Goal: Task Accomplishment & Management: Manage account settings

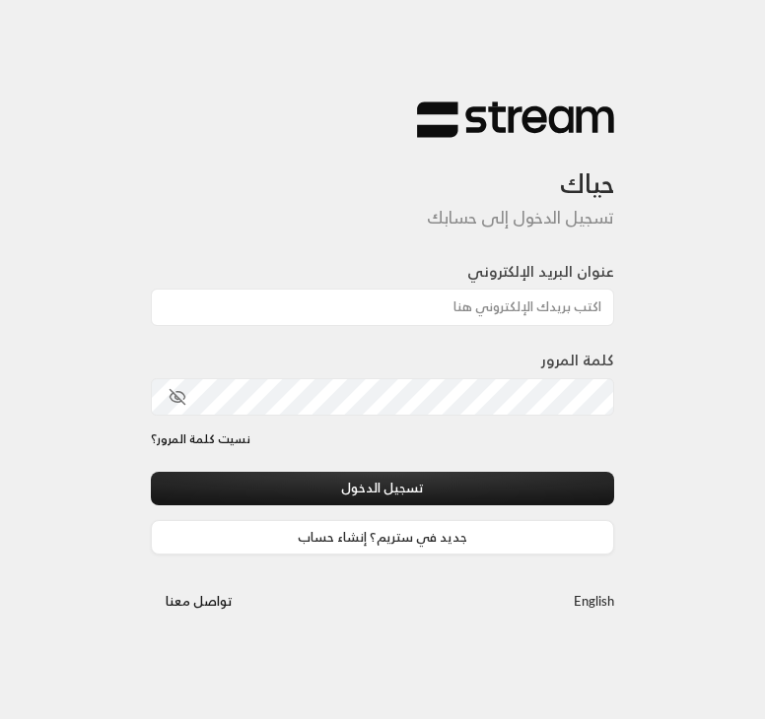
type input "[EMAIL_ADDRESS][DOMAIN_NAME]"
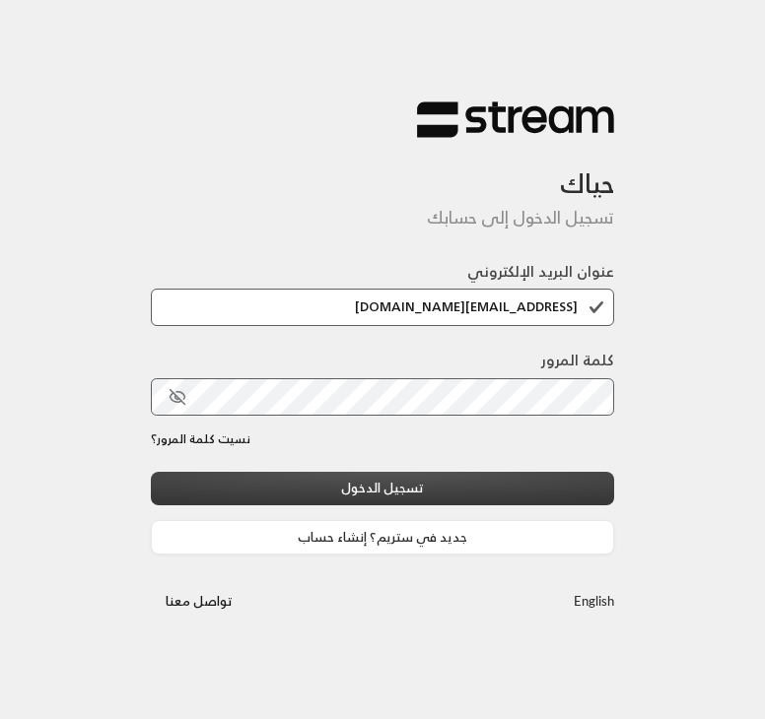
click at [524, 480] on button "تسجيل الدخول" at bounding box center [382, 489] width 463 height 34
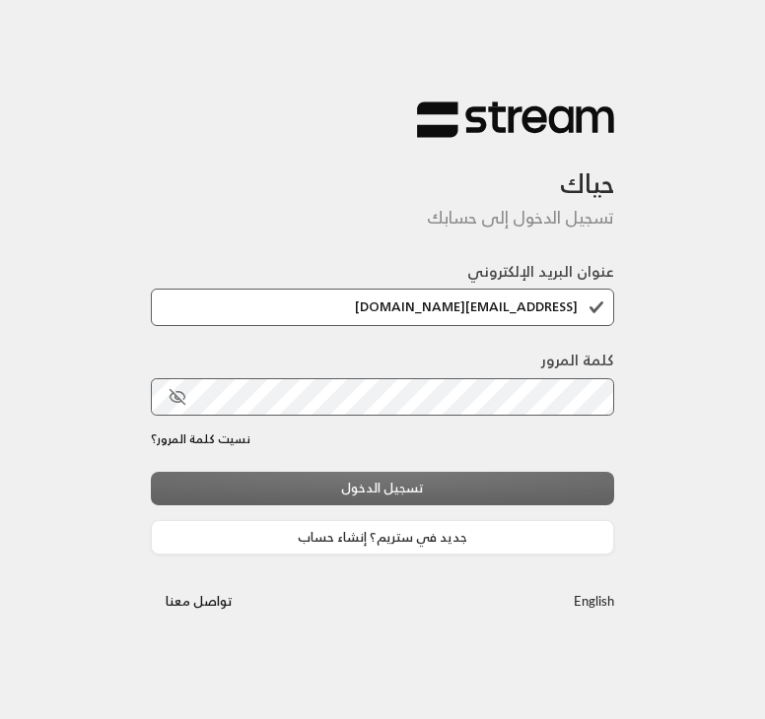
click at [465, 492] on div "تسجيل الدخول جديد في ستريم؟ إنشاء حساب" at bounding box center [382, 513] width 463 height 83
click at [304, 681] on div "حياك تسجيل الدخول إلى حسابك عنوان البريد الإلكتروني ahad.fhaid@gmail.com كلمة ا…" at bounding box center [382, 359] width 765 height 719
click at [416, 278] on div "عنوان البريد الإلكتروني ahad.fhaid@gmail.com" at bounding box center [382, 293] width 463 height 65
click at [414, 288] on div "عنوان البريد الإلكتروني ahad.fhaid@gmail.com" at bounding box center [382, 293] width 463 height 65
click at [420, 301] on input "ahad.fhaid@gmail.com" at bounding box center [382, 307] width 463 height 37
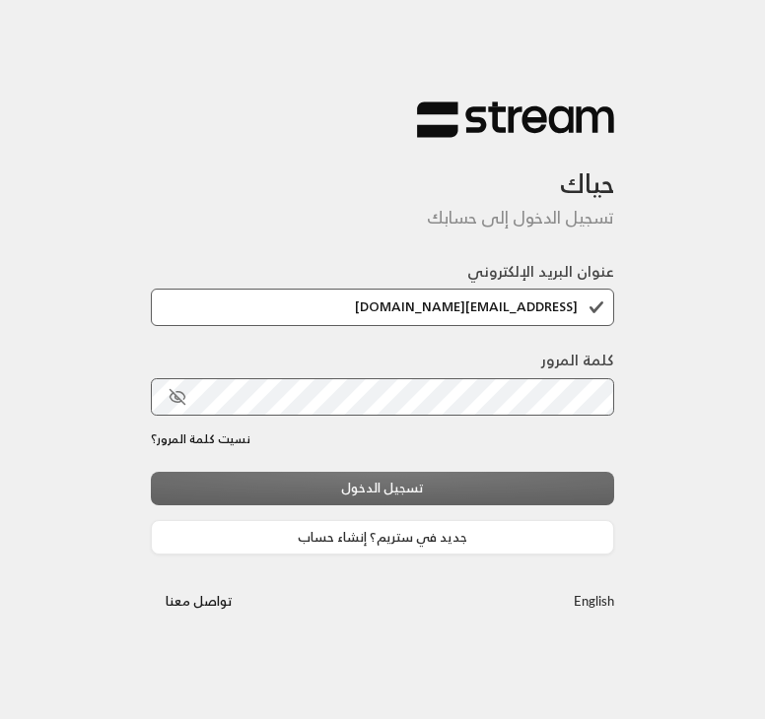
drag, startPoint x: 456, startPoint y: 460, endPoint x: 455, endPoint y: 471, distance: 10.9
click at [455, 471] on div "عنوان البريد الإلكتروني ahad.fhaid@gmail.com كلمة المرور نسيت كلمة المرور؟ تسجي…" at bounding box center [382, 408] width 463 height 294
click at [451, 480] on div "تسجيل الدخول جديد في ستريم؟ إنشاء حساب" at bounding box center [382, 513] width 463 height 83
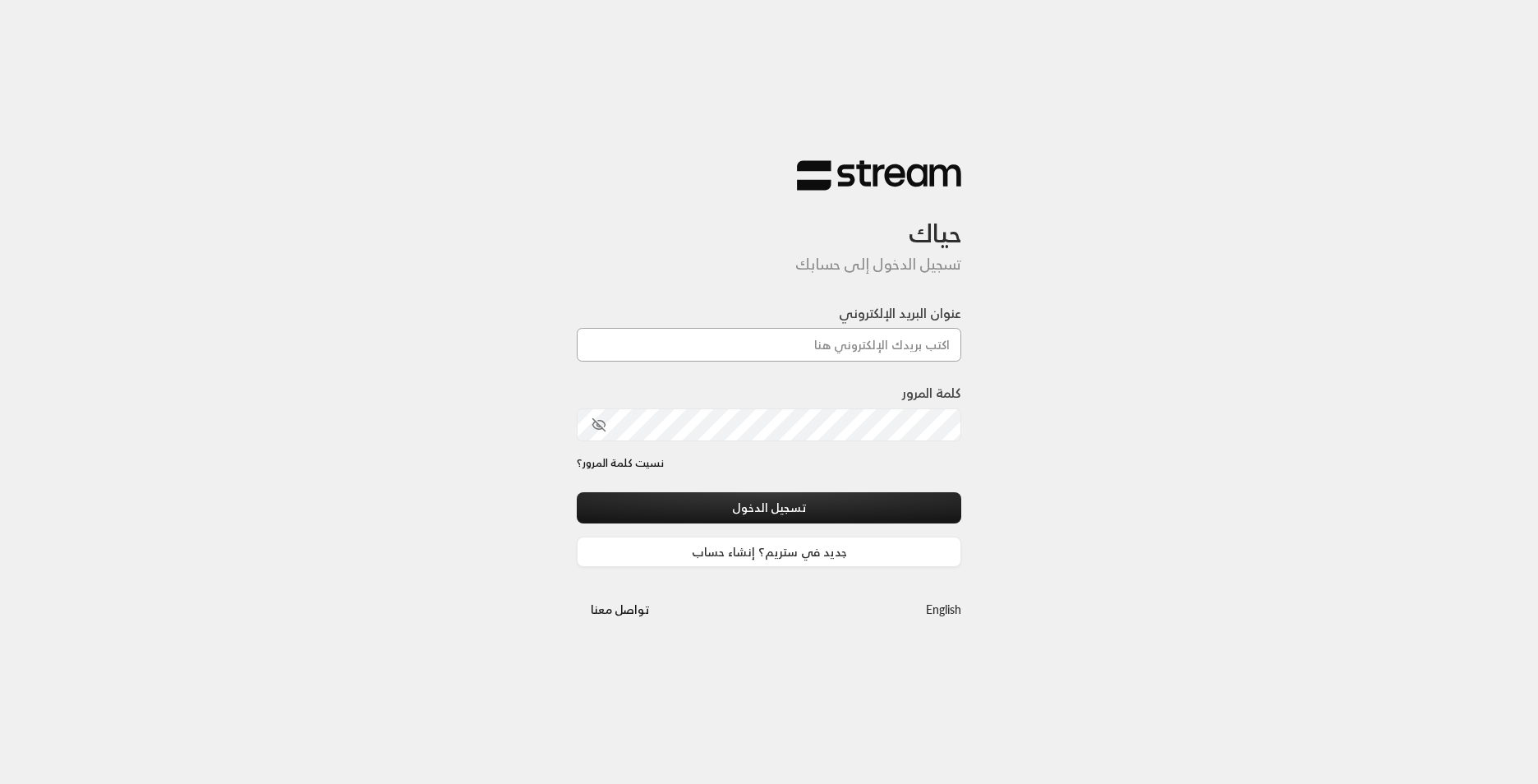
drag, startPoint x: 0, startPoint y: 0, endPoint x: 917, endPoint y: 339, distance: 977.7
click at [917, 339] on input "عنوان البريد الإلكتروني" at bounding box center [769, 344] width 384 height 33
type input "ahad.fhaid@gmail.com"
click at [875, 510] on button "تسجيل الدخول" at bounding box center [769, 507] width 384 height 30
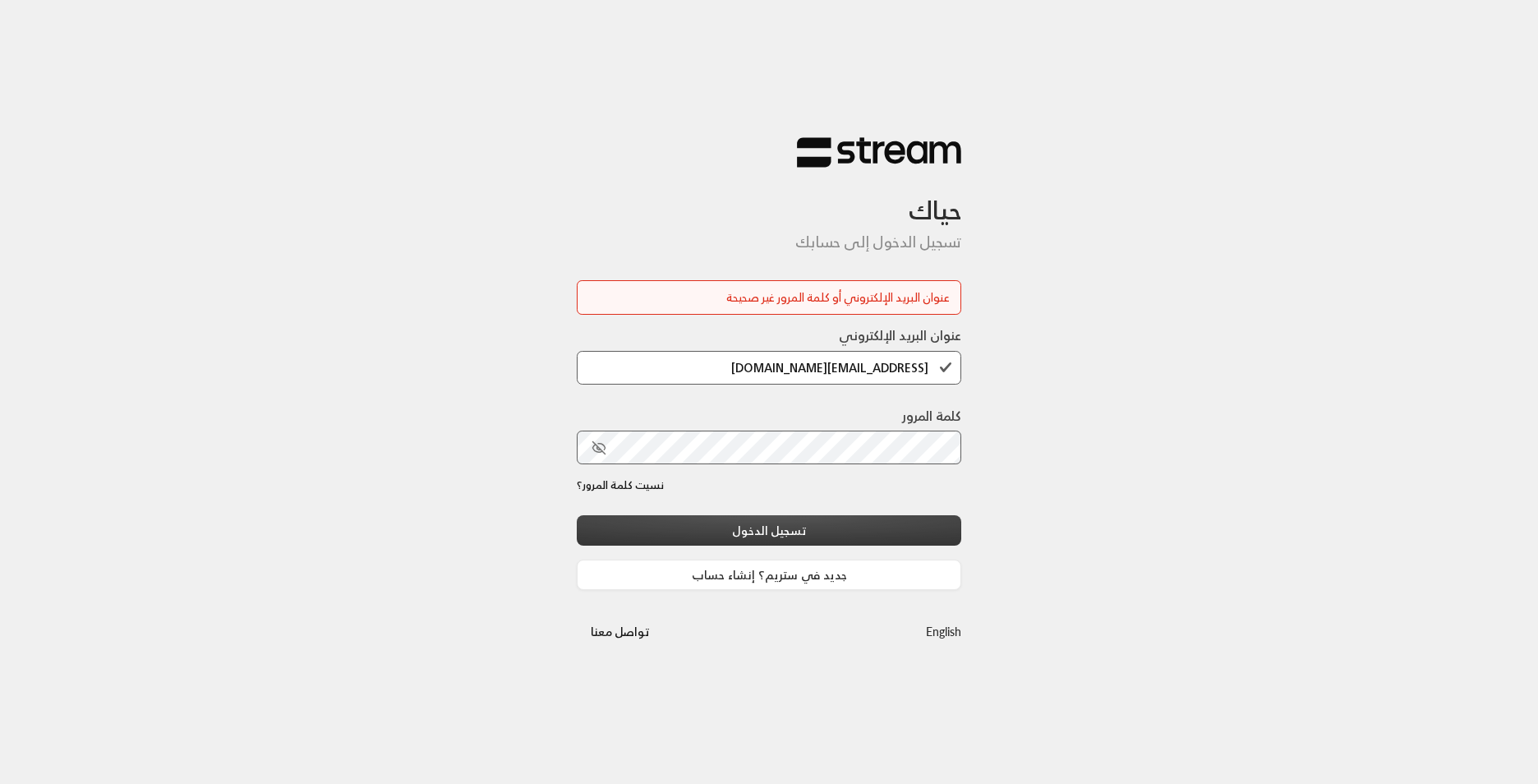
click at [842, 527] on button "تسجيل الدخول" at bounding box center [769, 530] width 384 height 30
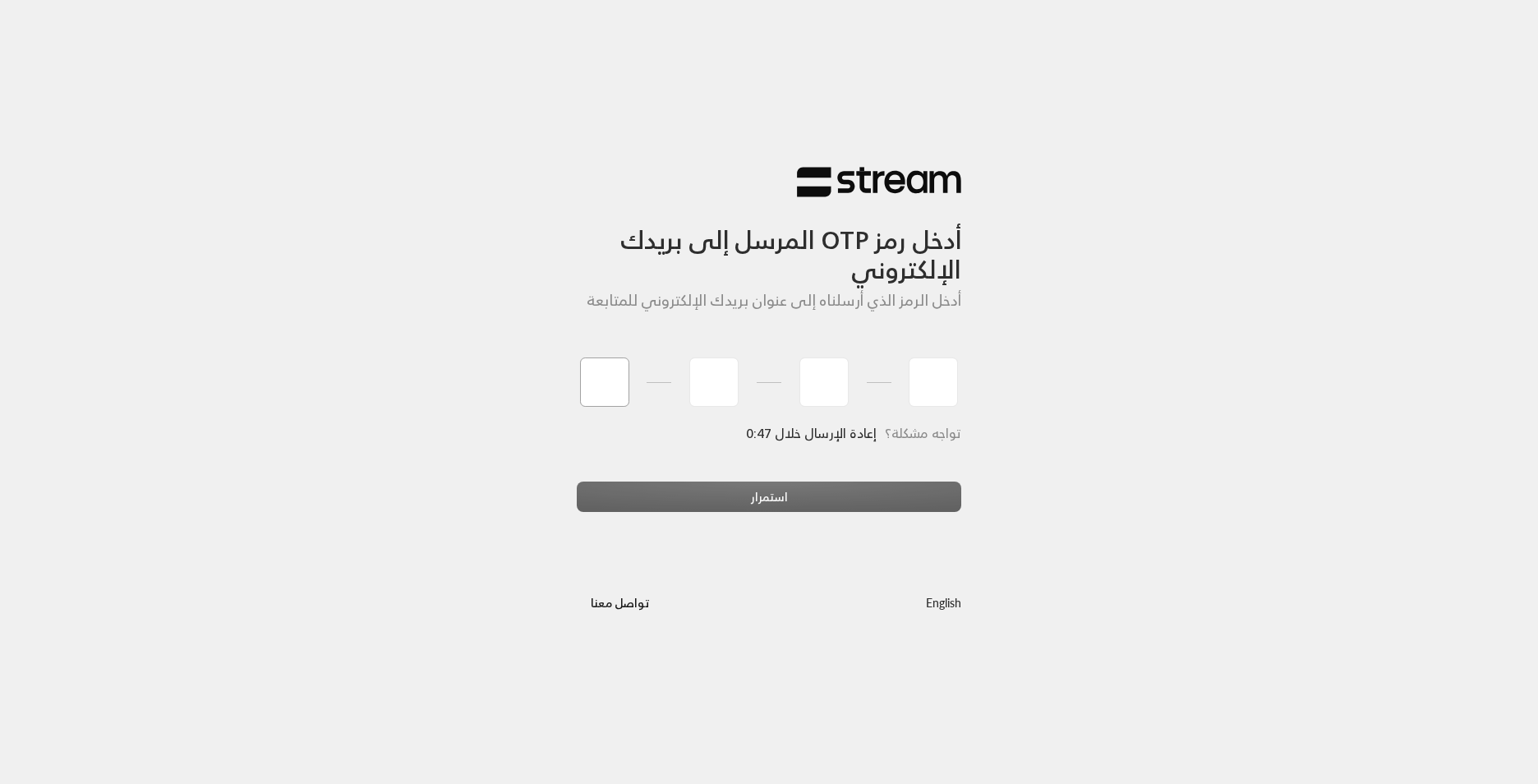
type input "8"
type input "5"
type input "4"
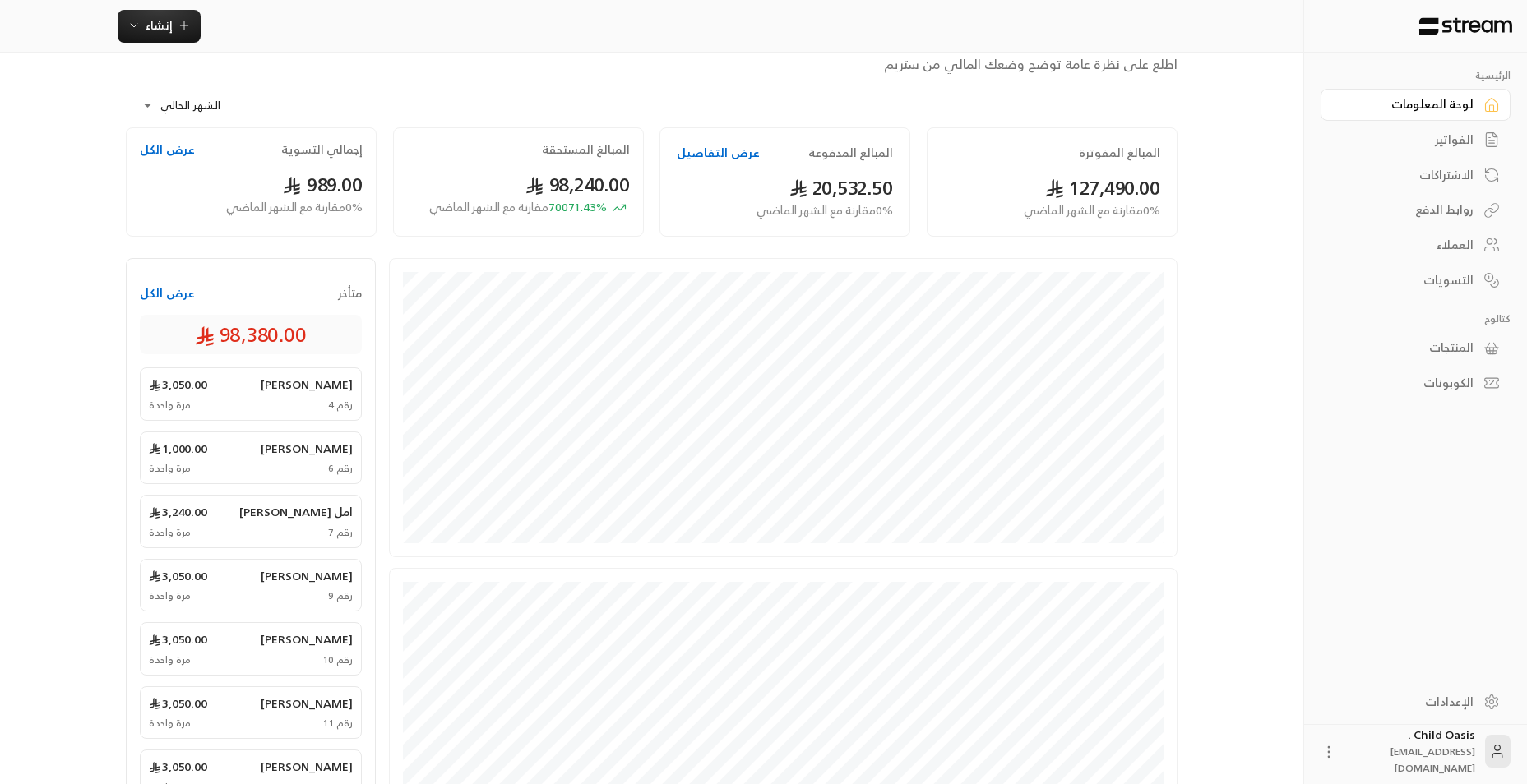
scroll to position [30, 0]
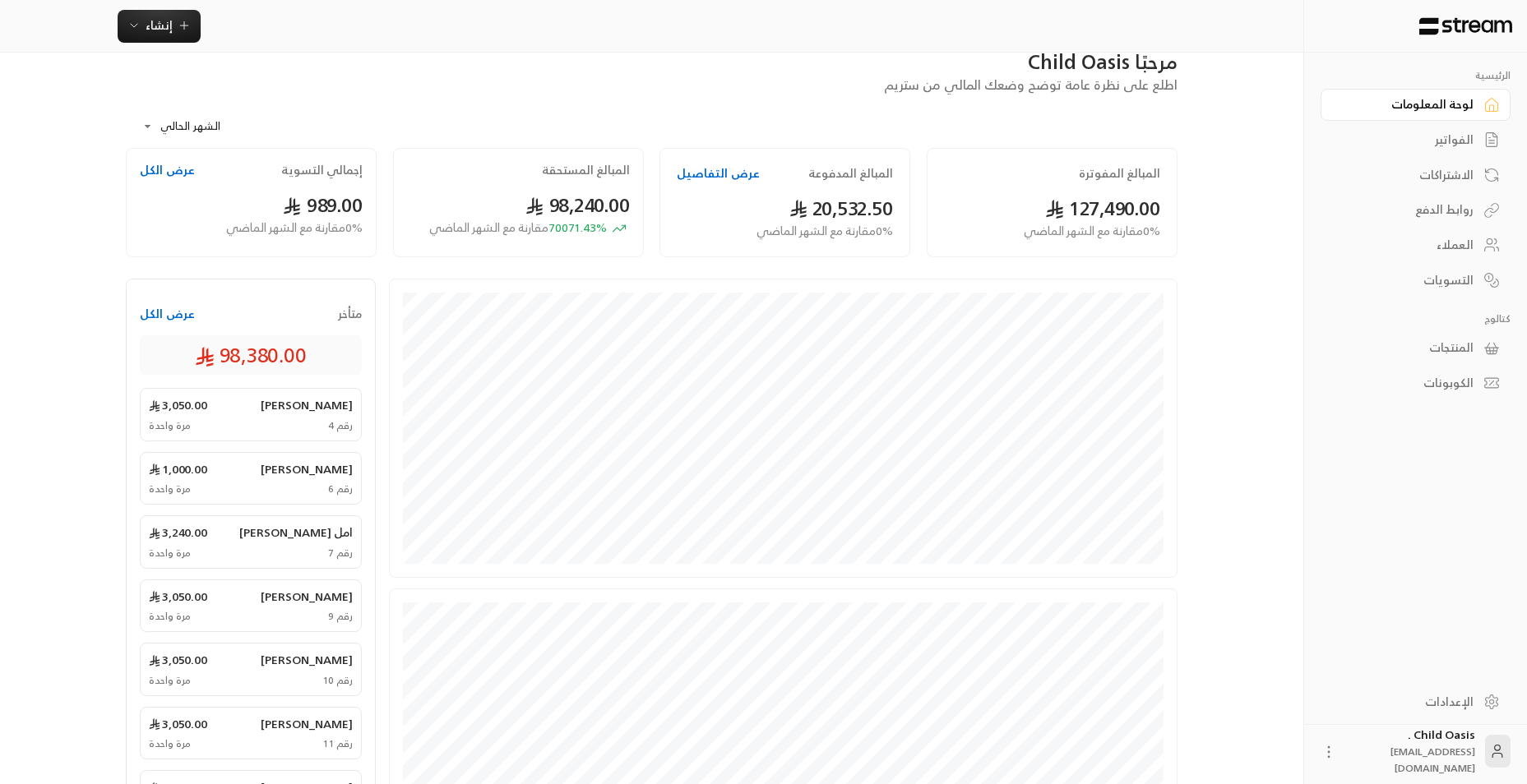
click at [1436, 144] on div "الفواتير" at bounding box center [1407, 140] width 133 height 17
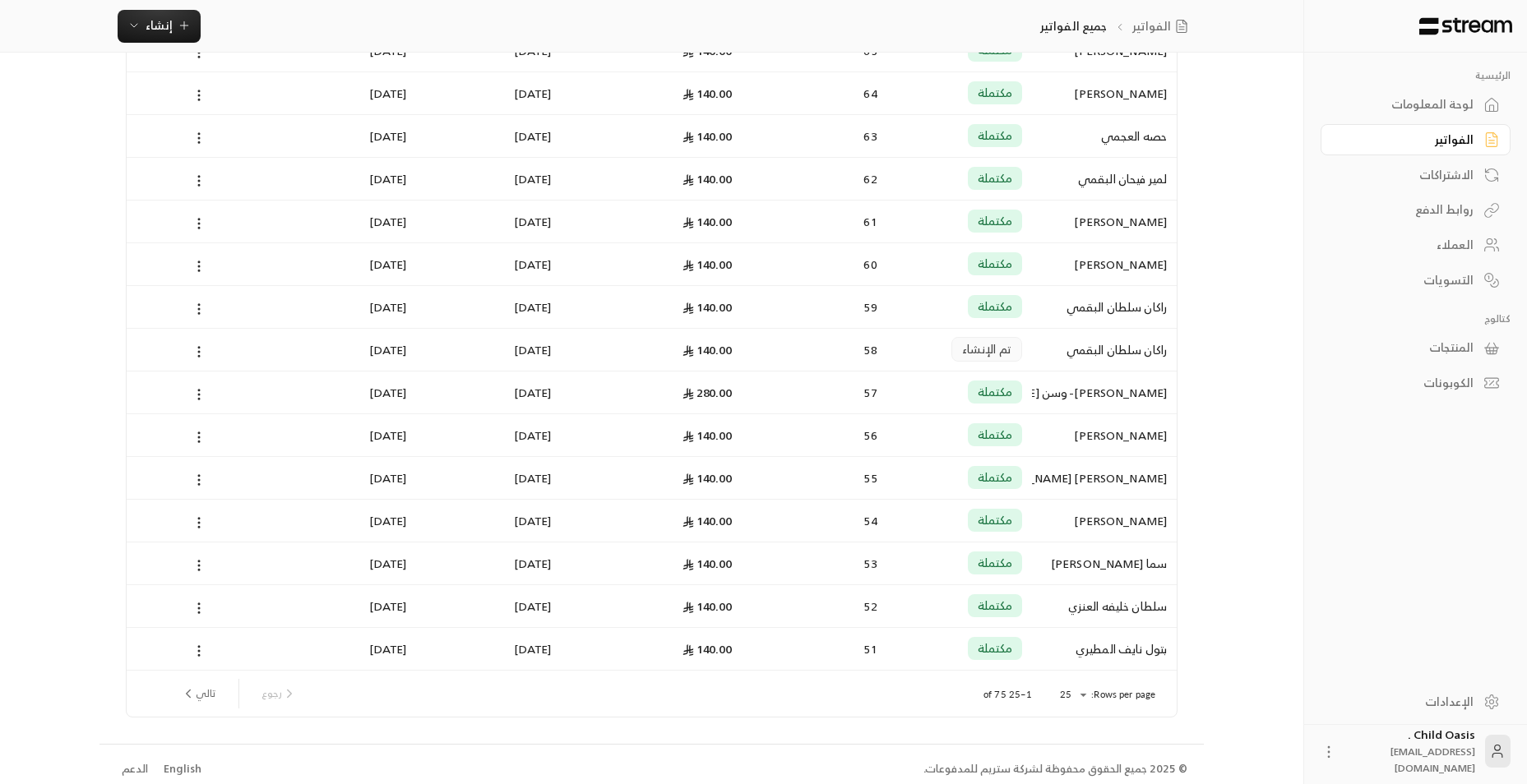
scroll to position [597, 0]
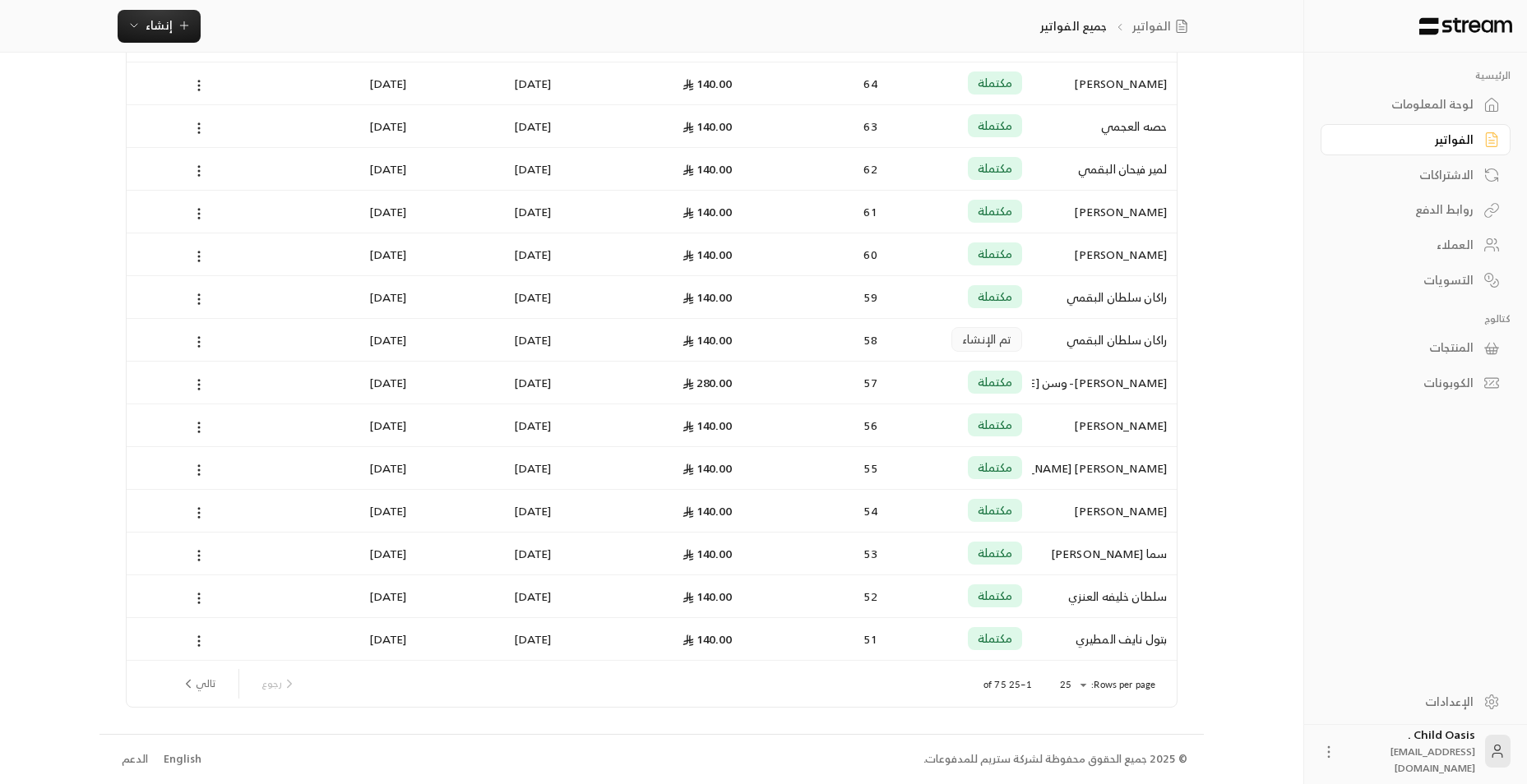
click at [781, 336] on div "58" at bounding box center [815, 339] width 125 height 42
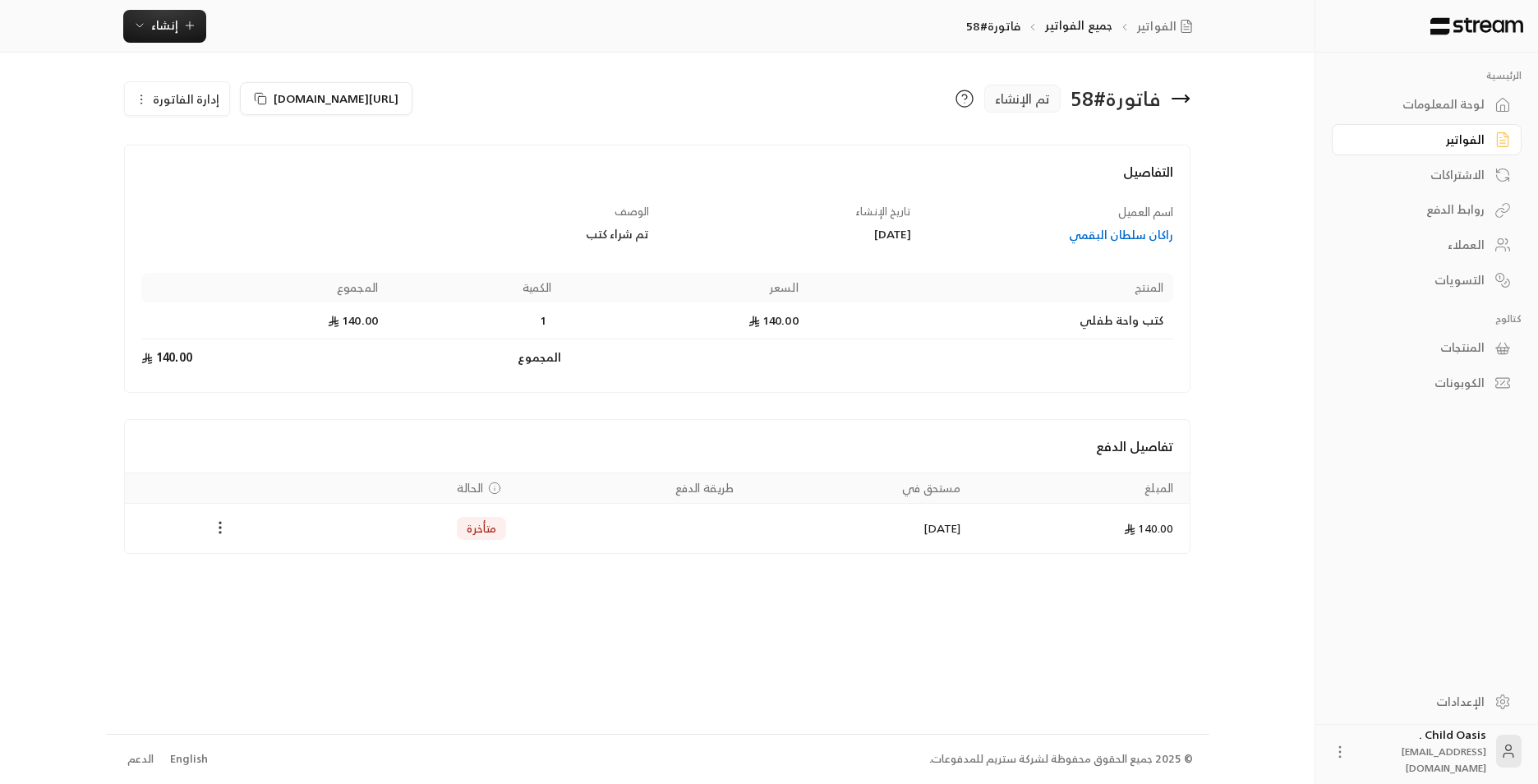
click at [216, 534] on icon "Payments" at bounding box center [220, 528] width 17 height 17
click at [227, 574] on li "تغيير الحالة الى مدفوعة" at bounding box center [282, 570] width 127 height 29
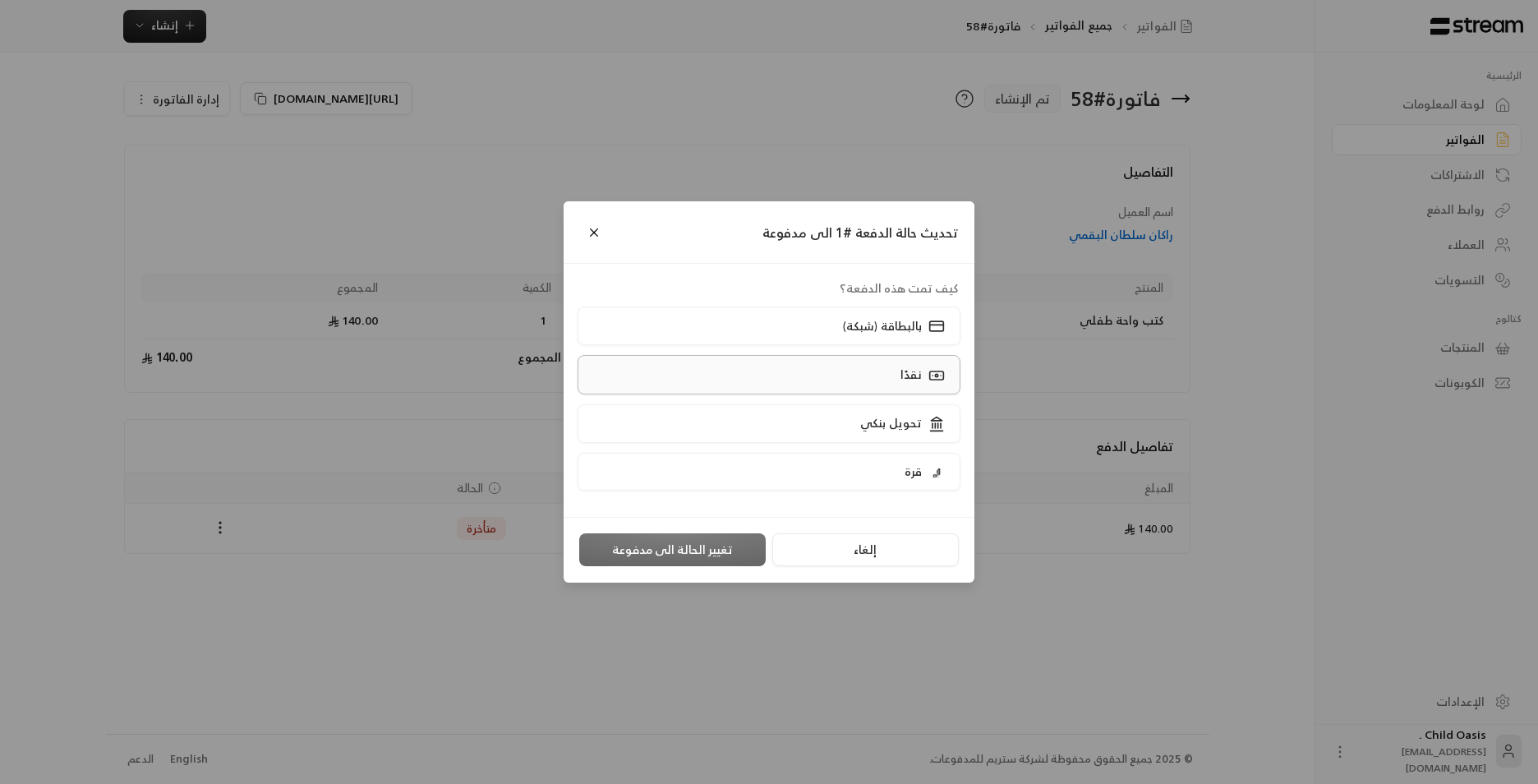
click at [879, 382] on label "نقدًا" at bounding box center [770, 374] width 384 height 38
click at [681, 556] on button "تغيير الحالة الى مدفوعة" at bounding box center [673, 549] width 187 height 33
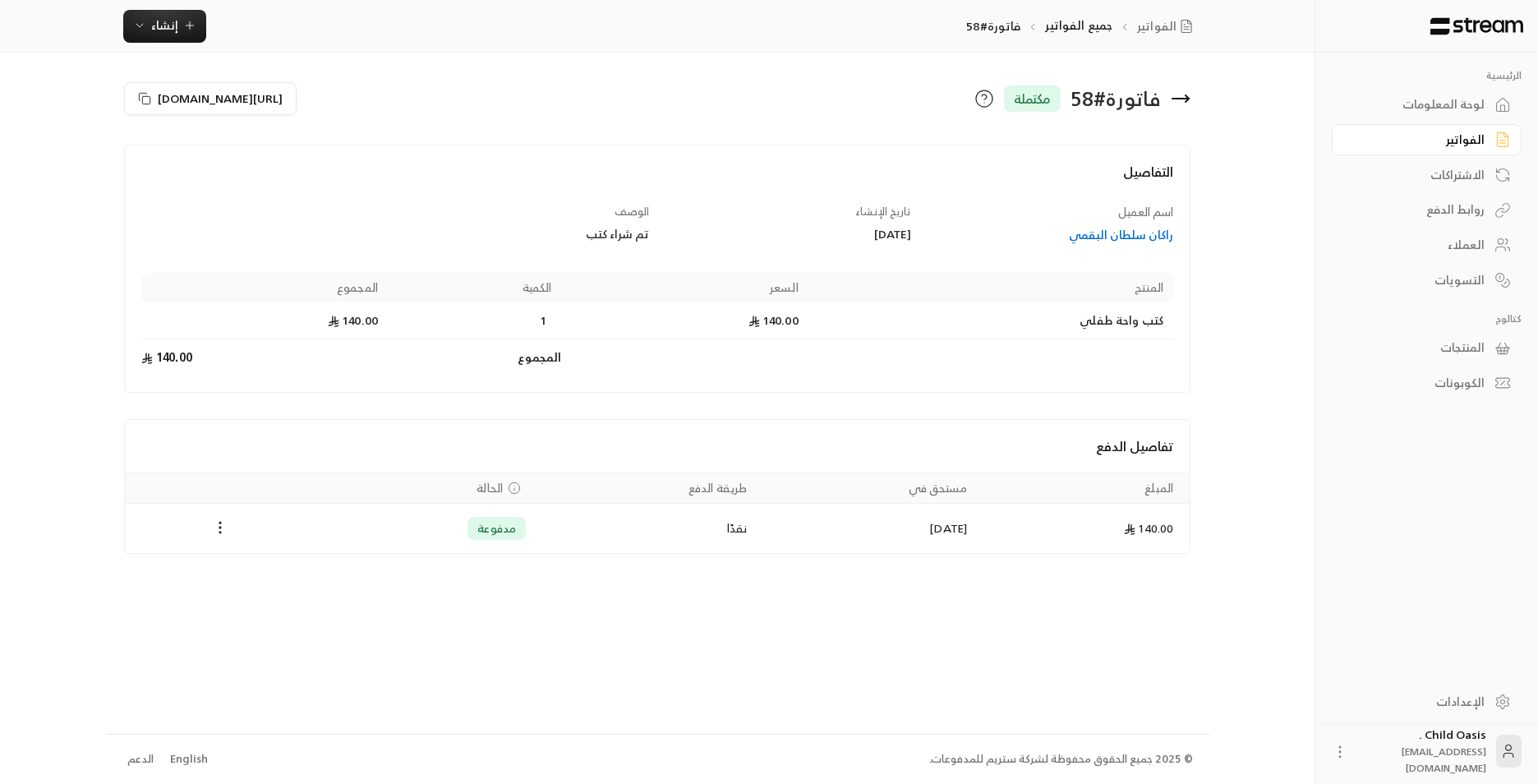
click at [1178, 98] on icon at bounding box center [1181, 98] width 17 height 0
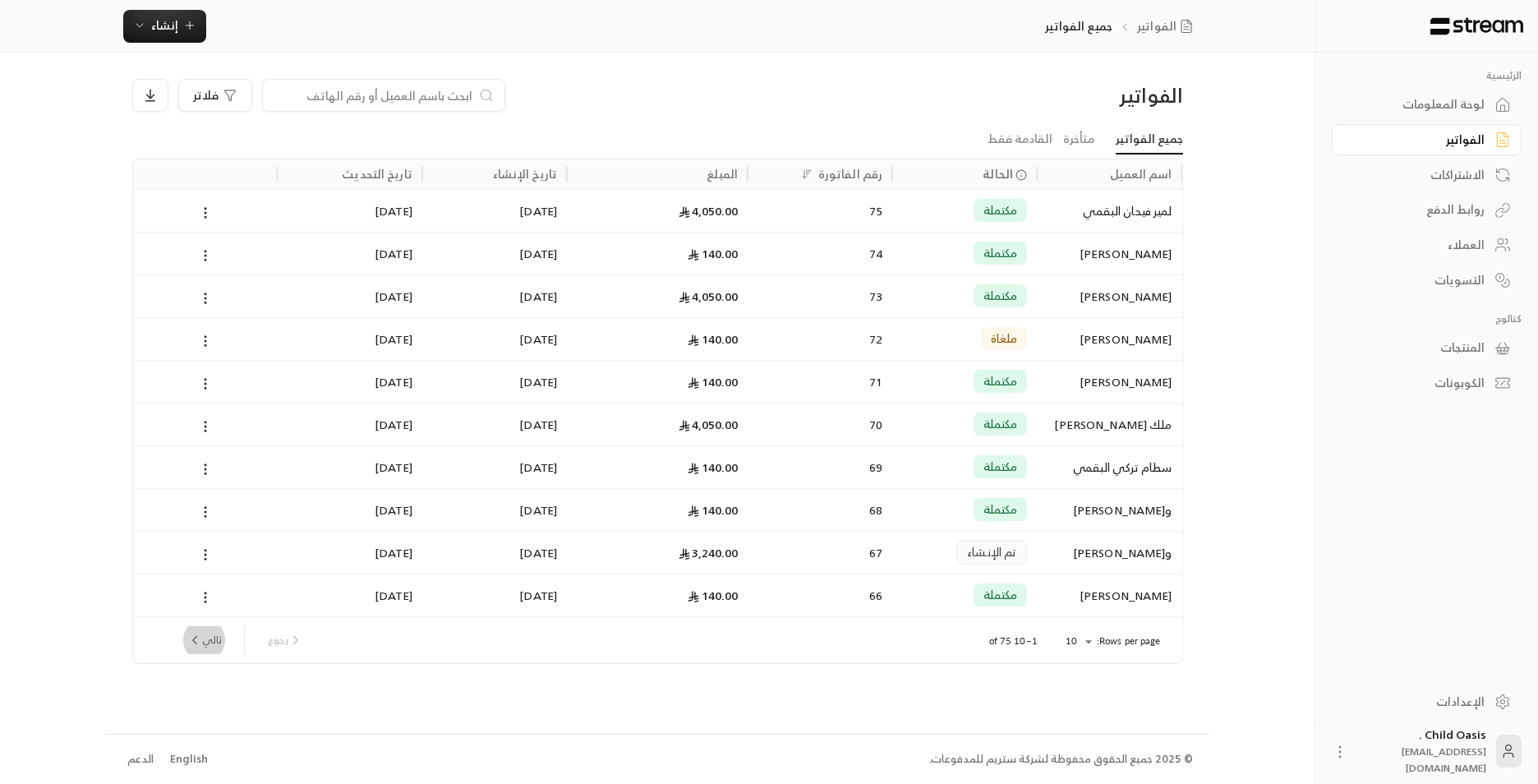
click at [204, 651] on button "تالي" at bounding box center [204, 640] width 48 height 28
click at [244, 634] on div at bounding box center [244, 640] width 1 height 29
click at [219, 651] on button "تالي" at bounding box center [204, 640] width 48 height 28
click at [218, 647] on button "تالي" at bounding box center [204, 640] width 48 height 28
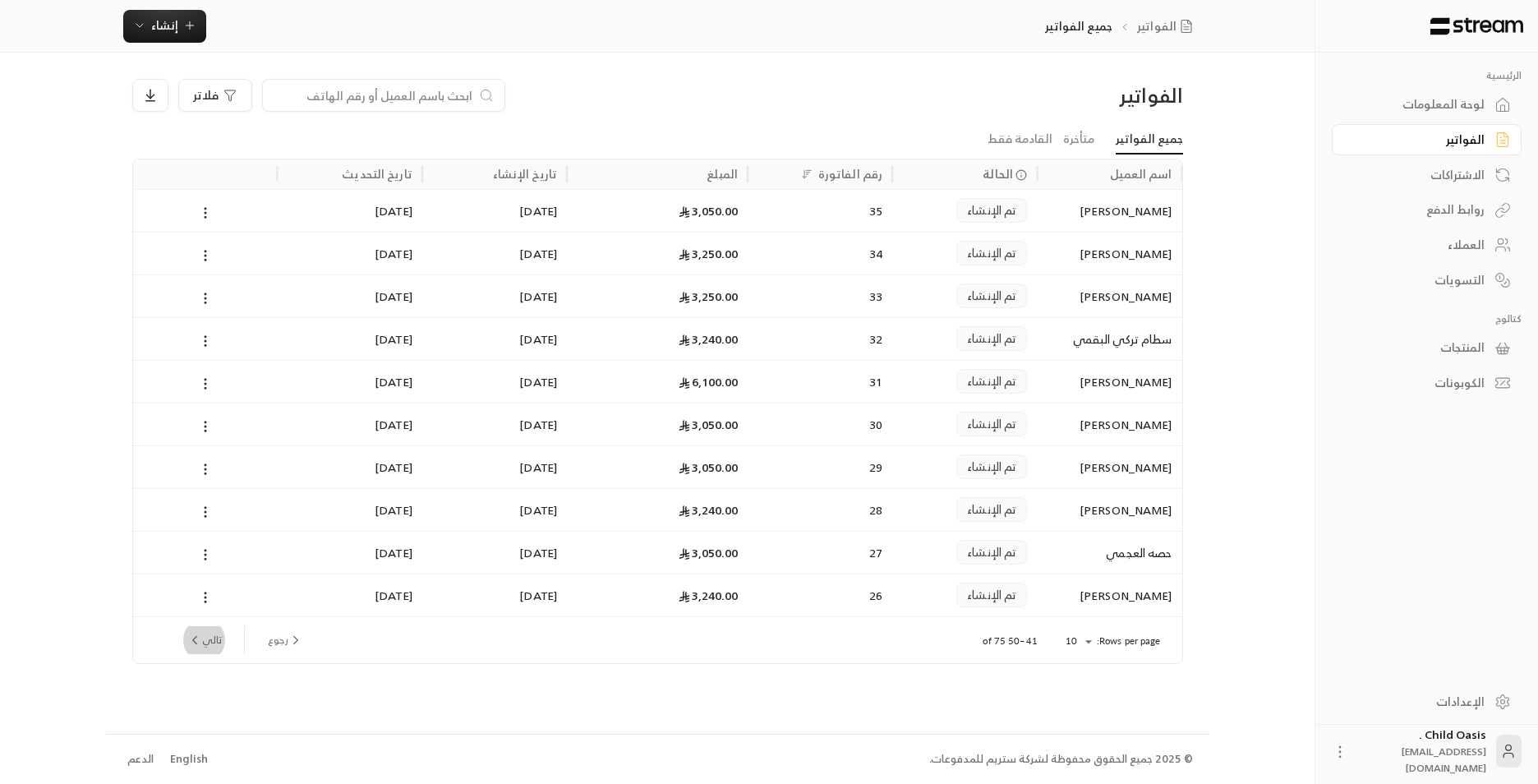
click at [209, 642] on button "تالي" at bounding box center [204, 640] width 48 height 28
click at [287, 639] on button "رجوع" at bounding box center [285, 640] width 48 height 28
click at [833, 602] on div "26" at bounding box center [820, 596] width 125 height 42
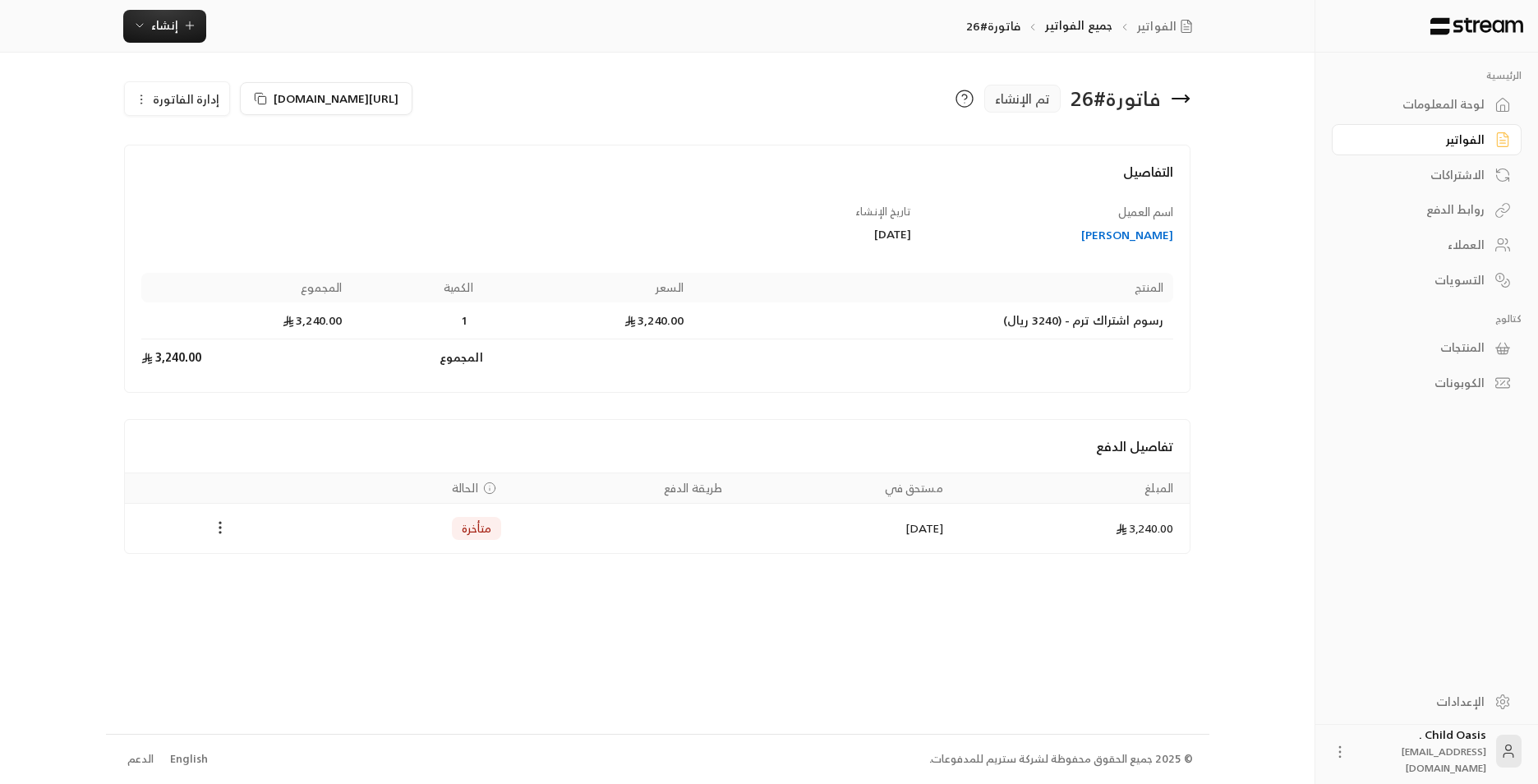
click at [226, 535] on icon "Payments" at bounding box center [220, 528] width 17 height 17
click at [294, 557] on li "تغيير الحالة الى مدفوعة" at bounding box center [282, 570] width 127 height 29
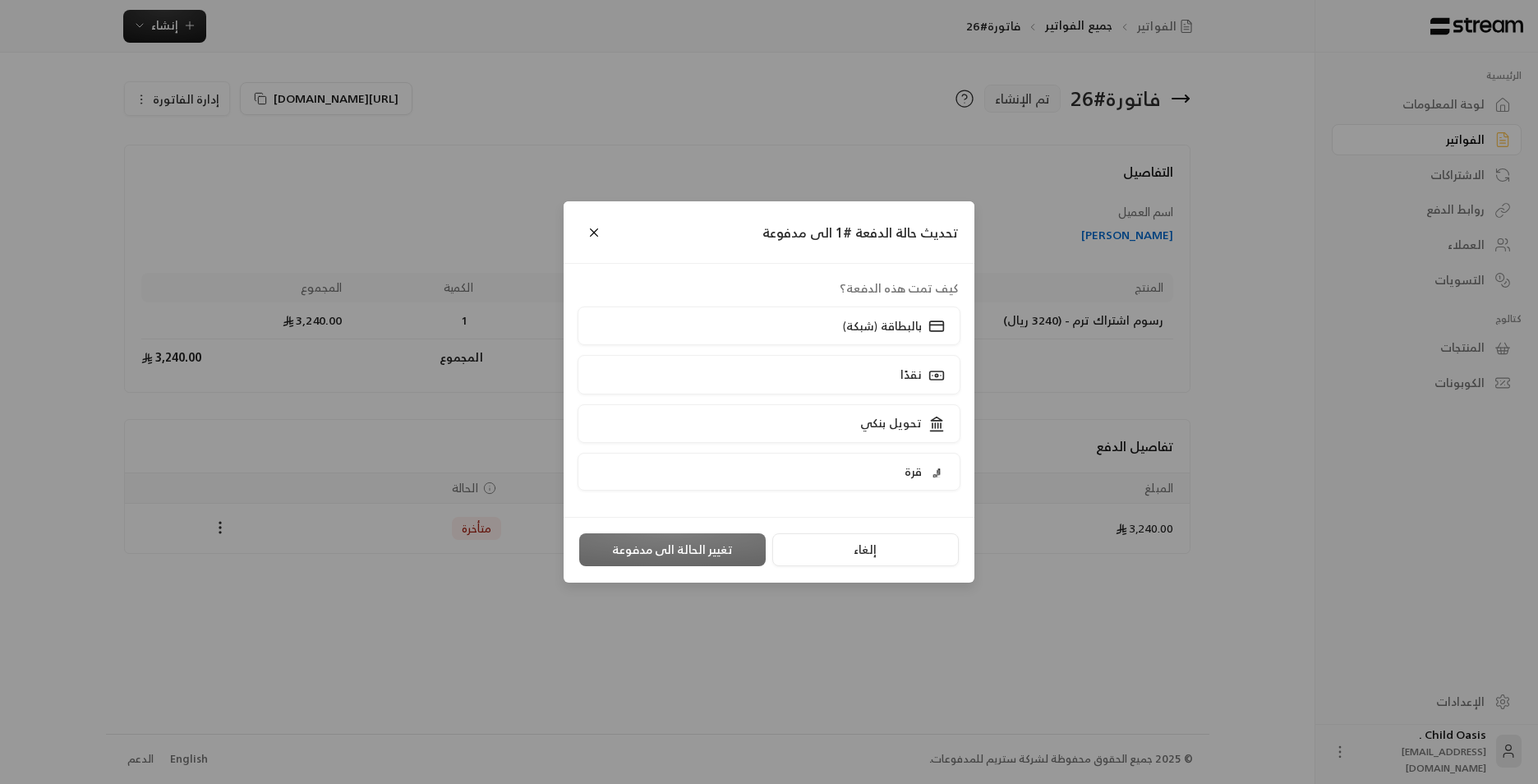
click at [379, 615] on div "تحديث حالة الدفعة #1 الى مدفوعة كيف تمت هذه الدفعة؟ بالبطاقة (شبكة) نقدًا تحويل…" at bounding box center [769, 392] width 1538 height 784
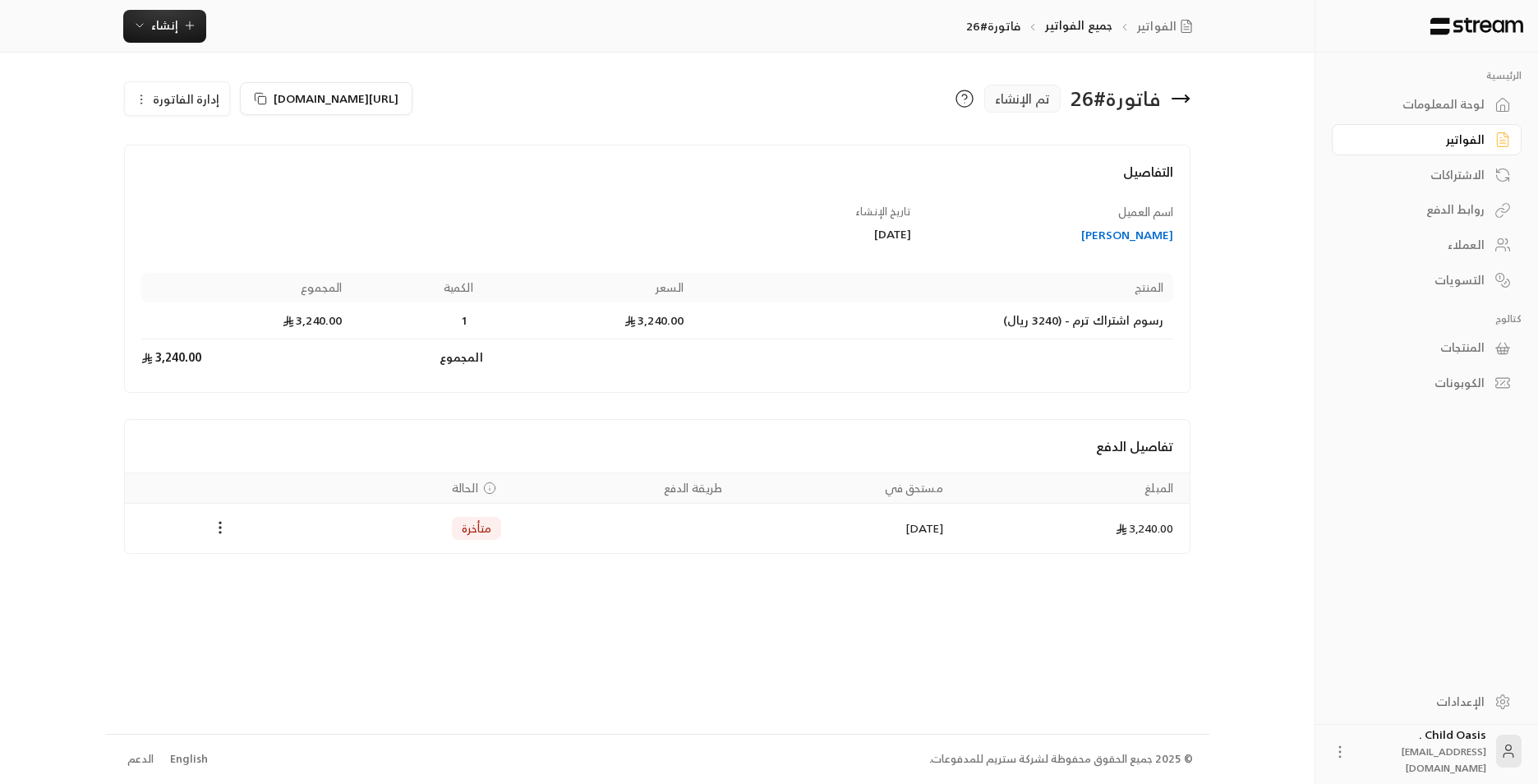
click at [139, 99] on icon "button" at bounding box center [142, 99] width 13 height 13
click at [342, 613] on div "فاتورة # 26 تم الإنشاء https://streampay.sa/s/RwS52 إدارة الفاتورة تعديل إلغاء …" at bounding box center [657, 393] width 1103 height 681
drag, startPoint x: 188, startPoint y: 6, endPoint x: 894, endPoint y: 272, distance: 754.4
click at [894, 272] on div "المنتج السعر الكمية المجموع رسوم اشتراك ترم - (3240 ريال) 3,240.00 1 3,240.00 ا…" at bounding box center [657, 319] width 1048 height 113
click at [1472, 274] on div "التسويات" at bounding box center [1419, 280] width 133 height 17
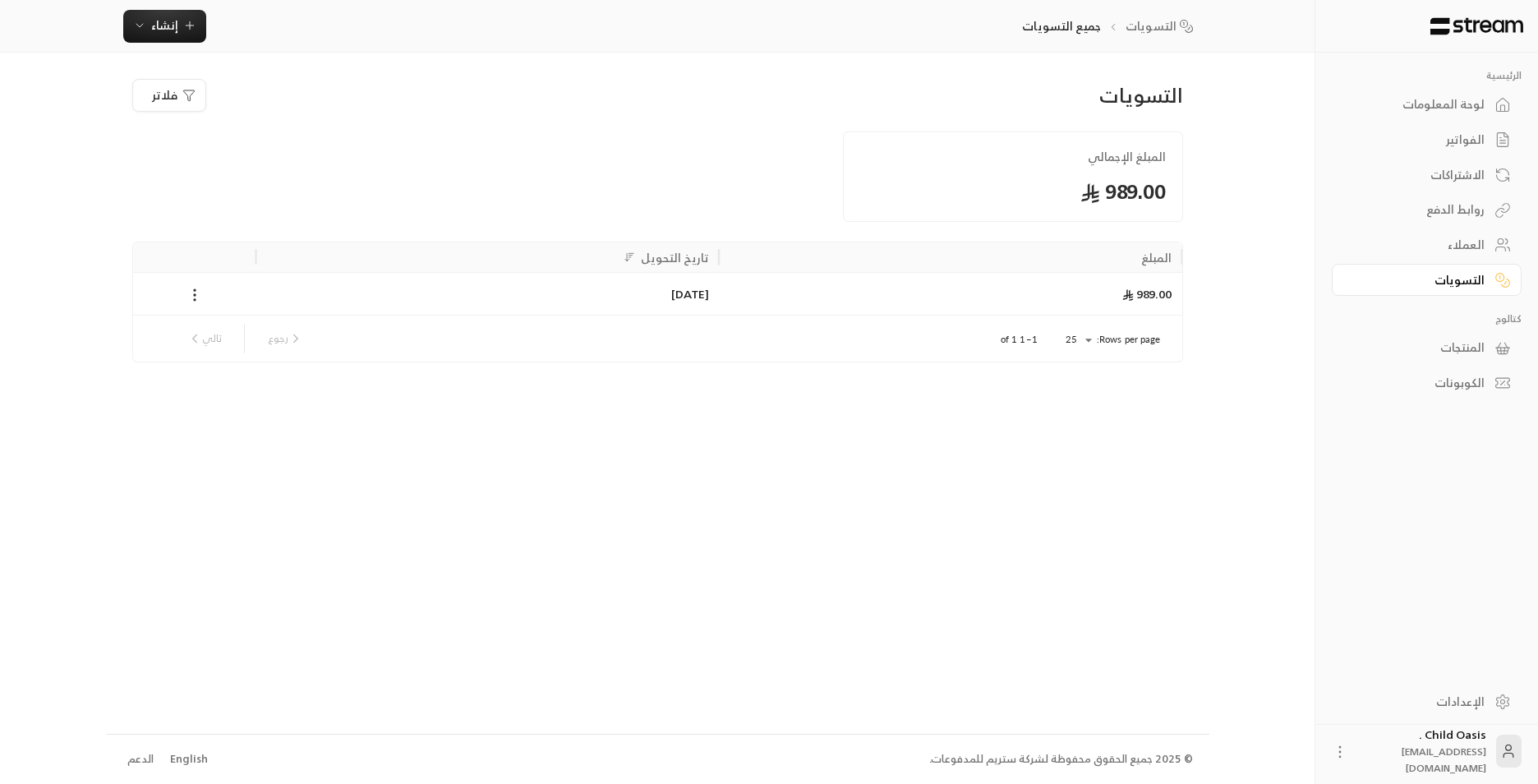
click at [1460, 355] on div "المنتجات" at bounding box center [1419, 348] width 133 height 17
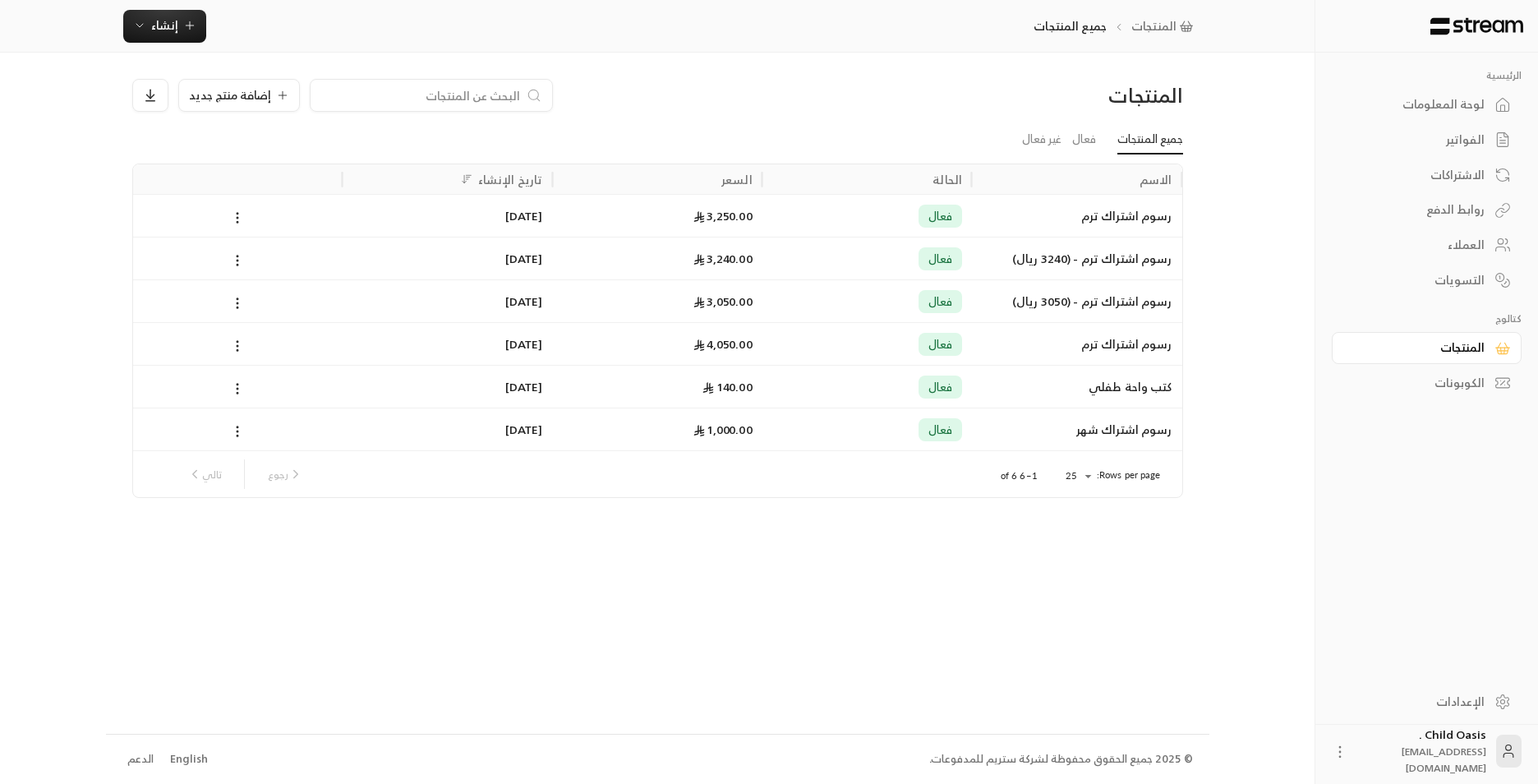
click at [1470, 385] on div "الكوبونات" at bounding box center [1419, 383] width 133 height 17
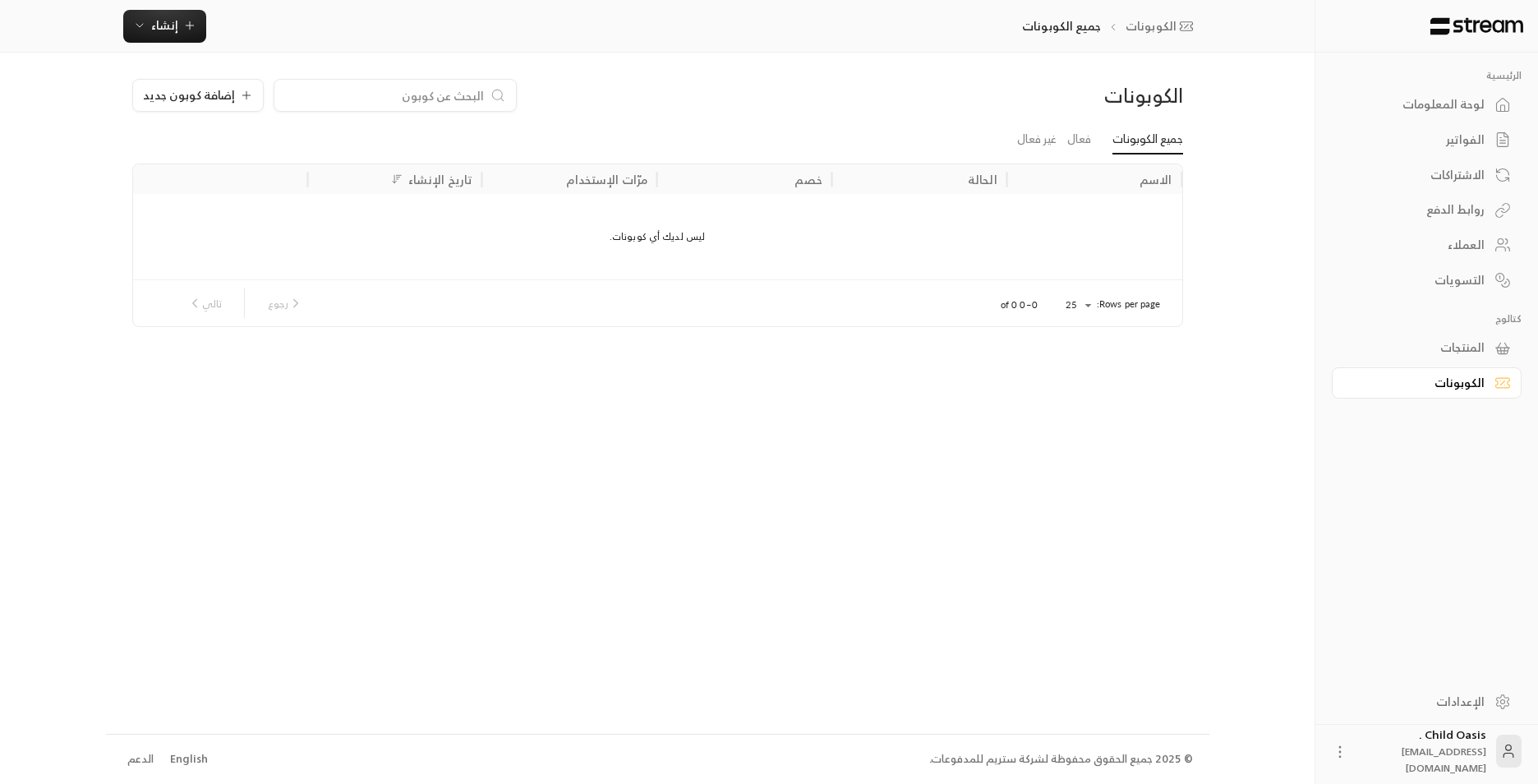
click at [1448, 349] on div "المنتجات" at bounding box center [1419, 348] width 133 height 17
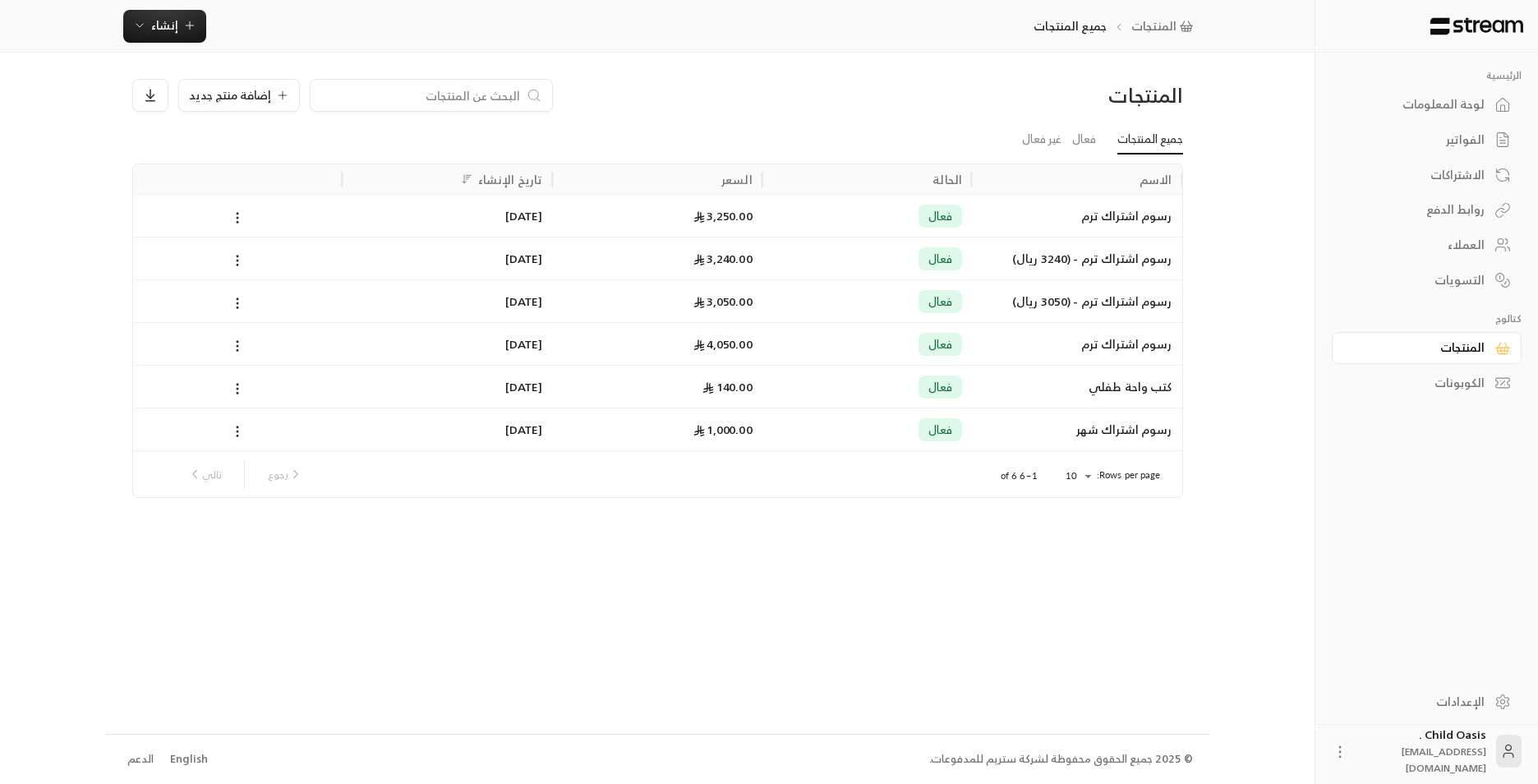
click at [1465, 100] on div "لوحة المعلومات" at bounding box center [1419, 104] width 133 height 17
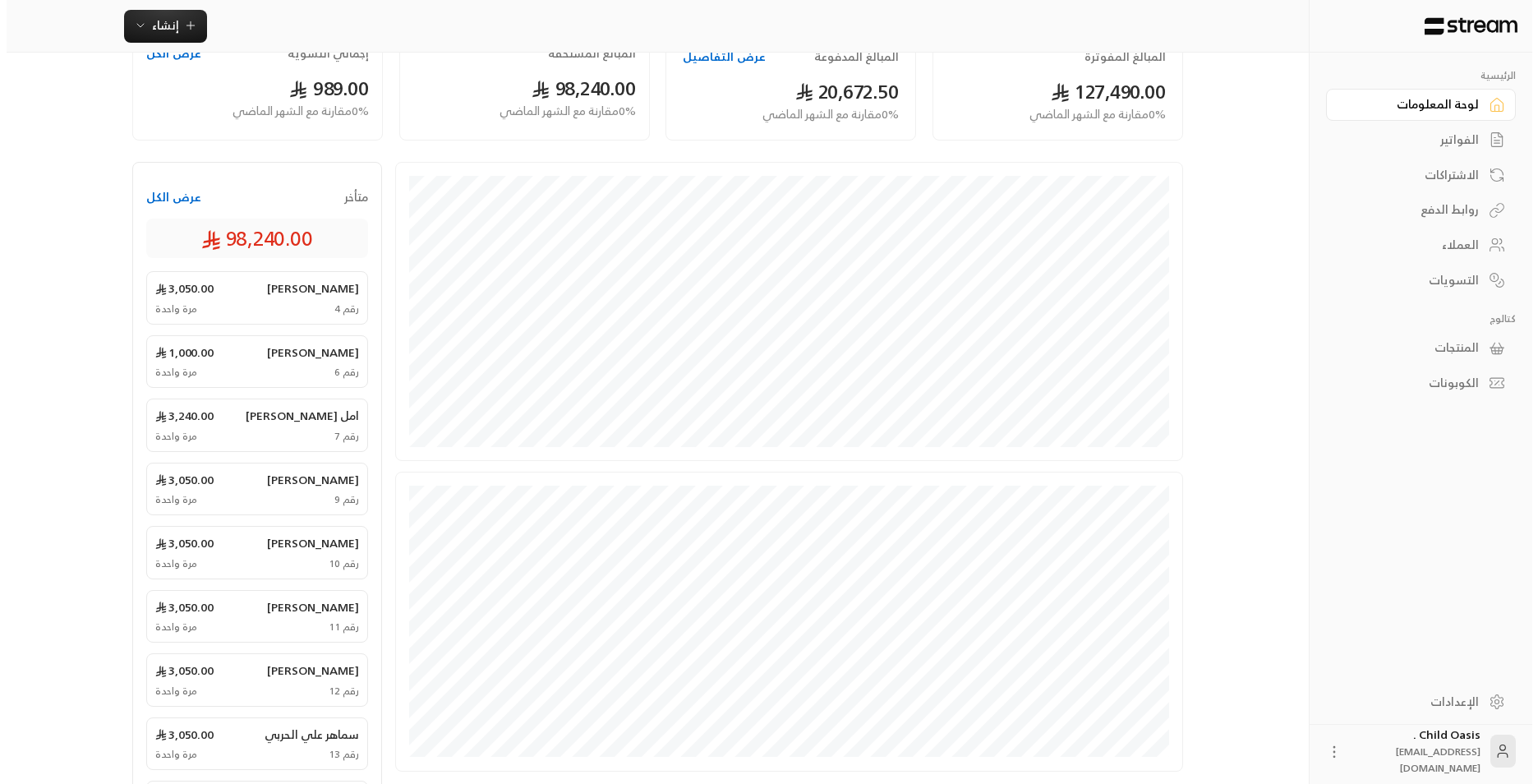
scroll to position [247, 0]
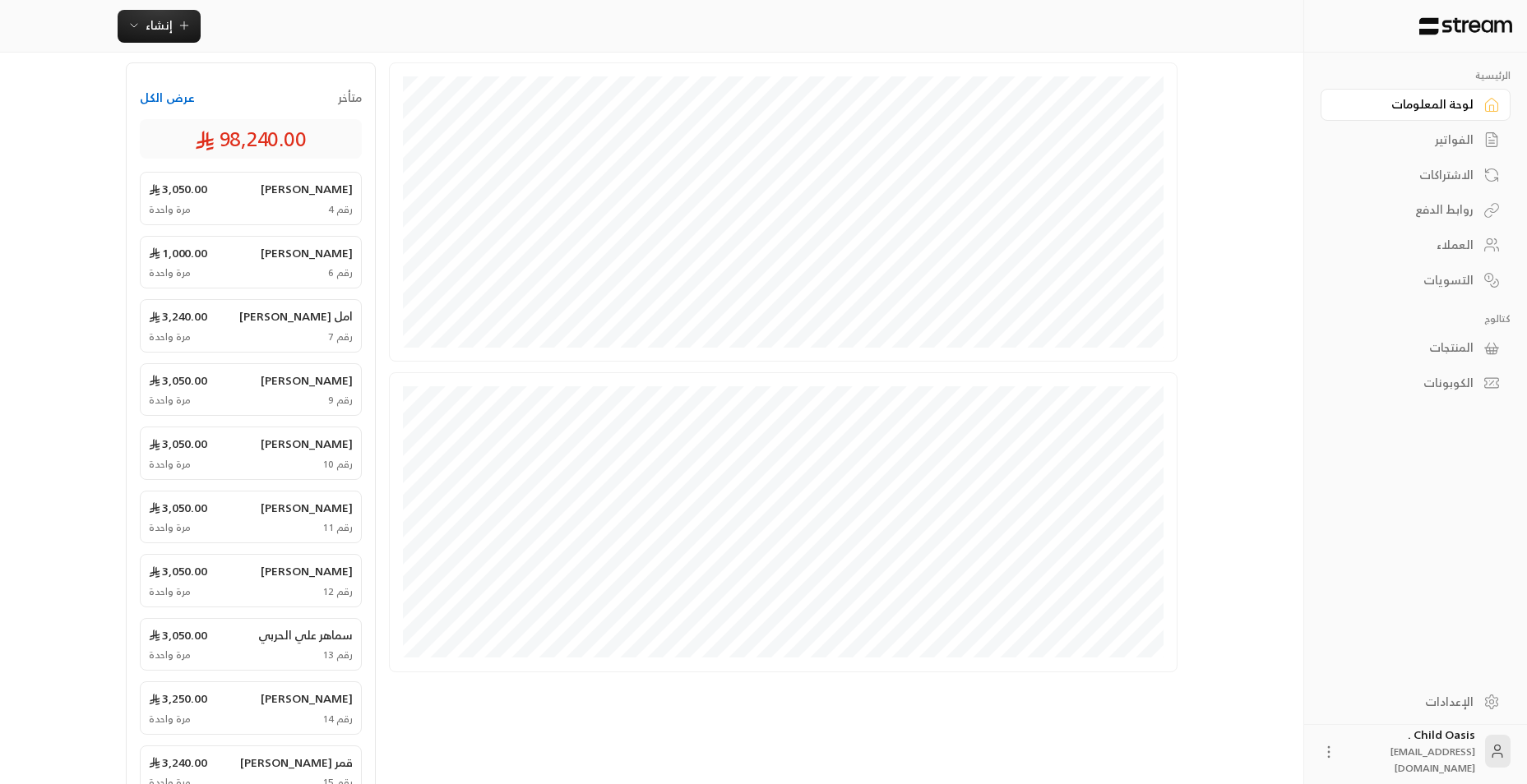
click at [1325, 751] on div "Child Oasis . ahad.fhaid@gmail.com" at bounding box center [1415, 751] width 190 height 53
click at [1337, 752] on icon at bounding box center [1328, 752] width 17 height 17
click at [1334, 751] on li "تسجيل الخروج" at bounding box center [1309, 751] width 90 height 27
